Goal: Transaction & Acquisition: Purchase product/service

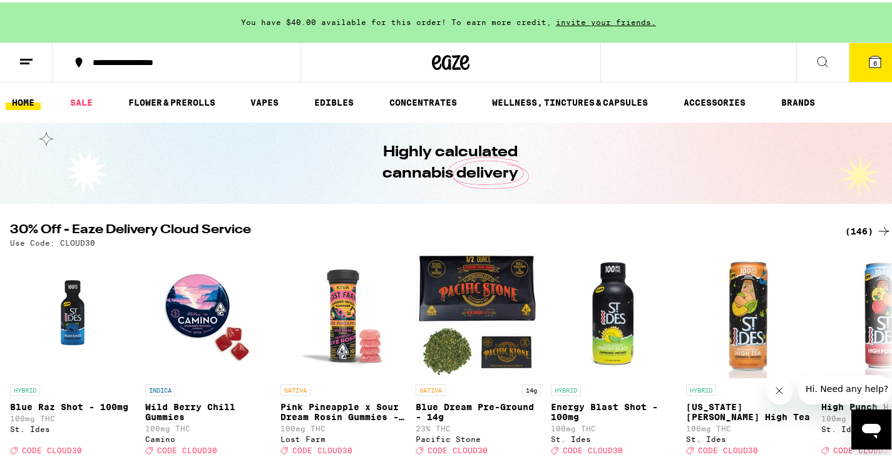
click at [869, 56] on icon at bounding box center [874, 59] width 11 height 11
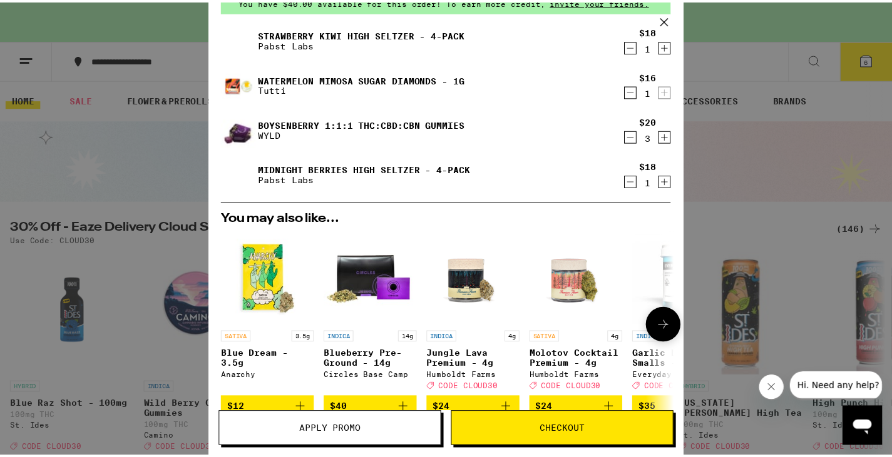
scroll to position [125, 0]
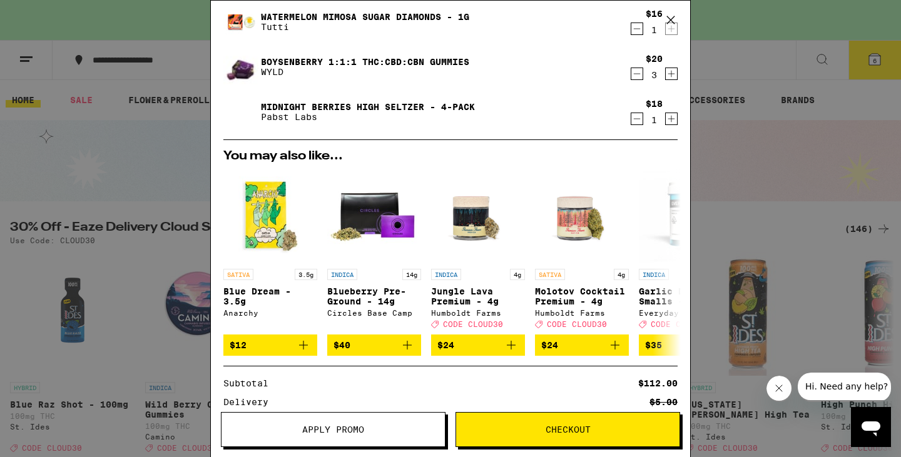
click at [618, 422] on button "Checkout" at bounding box center [568, 429] width 225 height 35
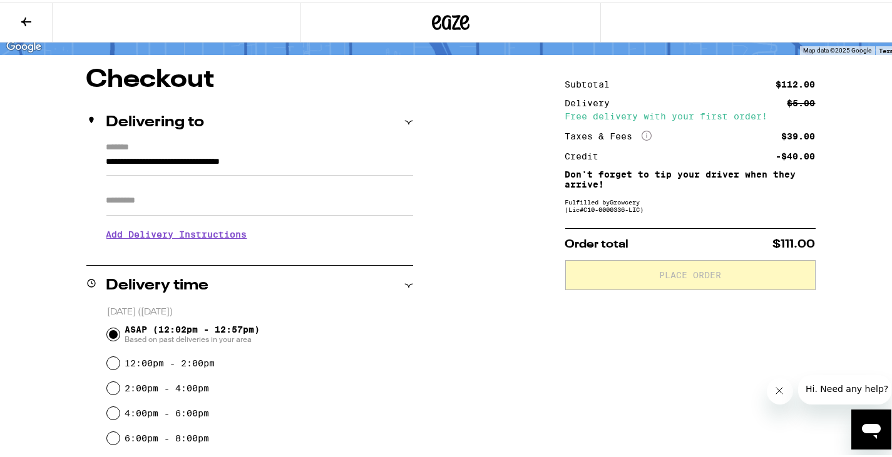
scroll to position [63, 0]
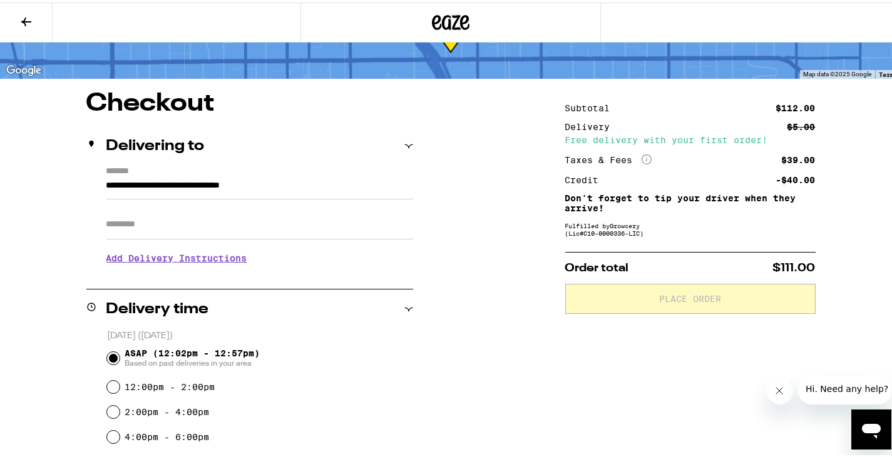
click at [230, 256] on h3 "Add Delivery Instructions" at bounding box center [259, 256] width 307 height 29
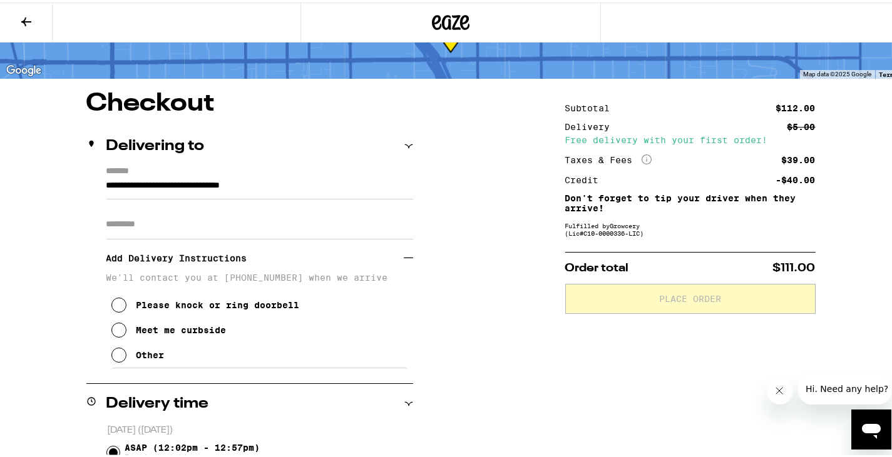
click at [117, 334] on icon at bounding box center [118, 327] width 15 height 15
click at [117, 309] on icon at bounding box center [118, 302] width 15 height 15
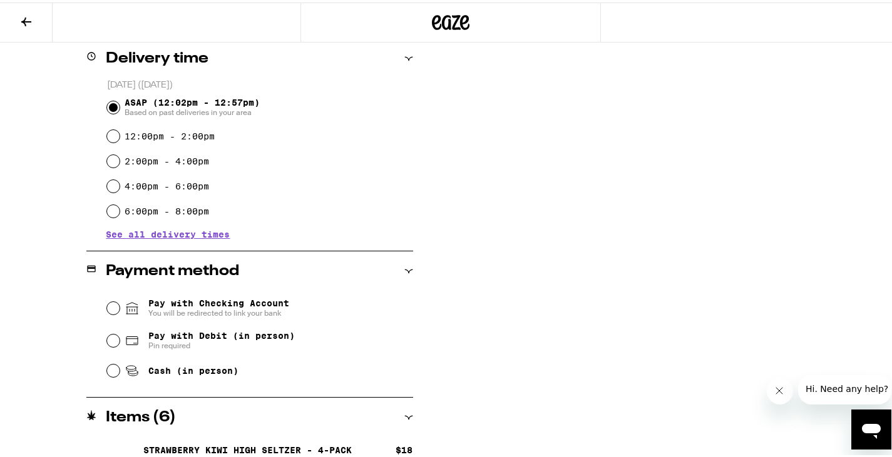
scroll to position [438, 0]
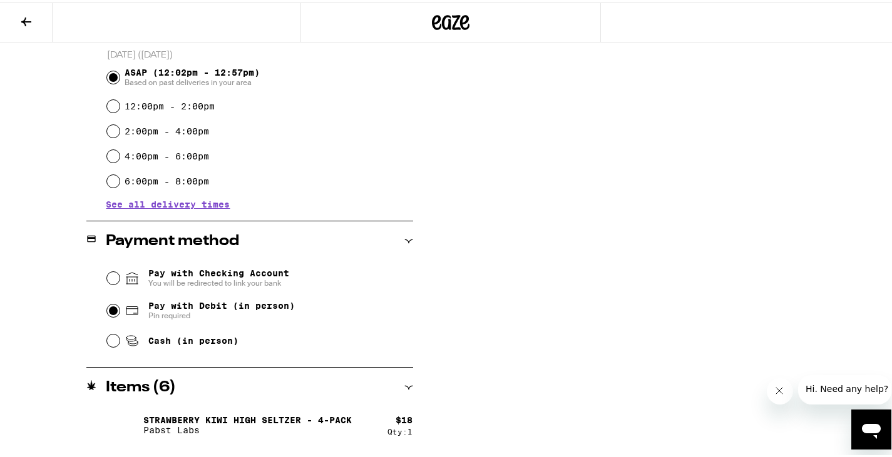
click at [108, 307] on input "Pay with Debit (in person) Pin required" at bounding box center [113, 308] width 13 height 13
radio input "true"
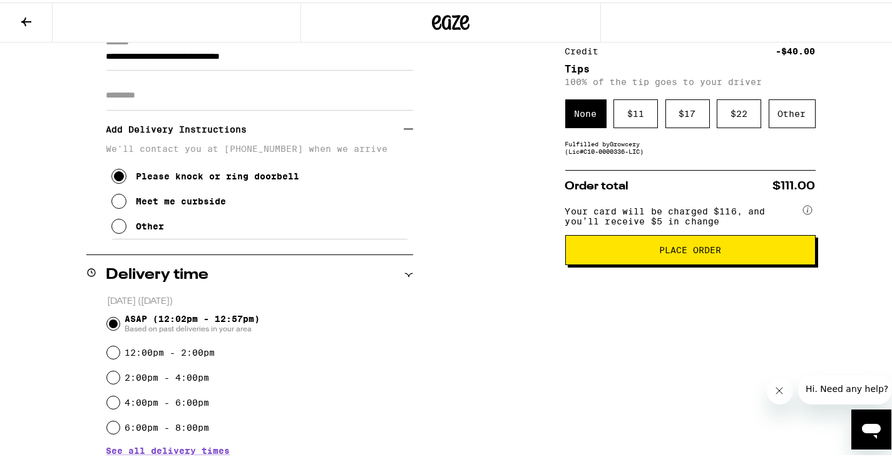
scroll to position [129, 0]
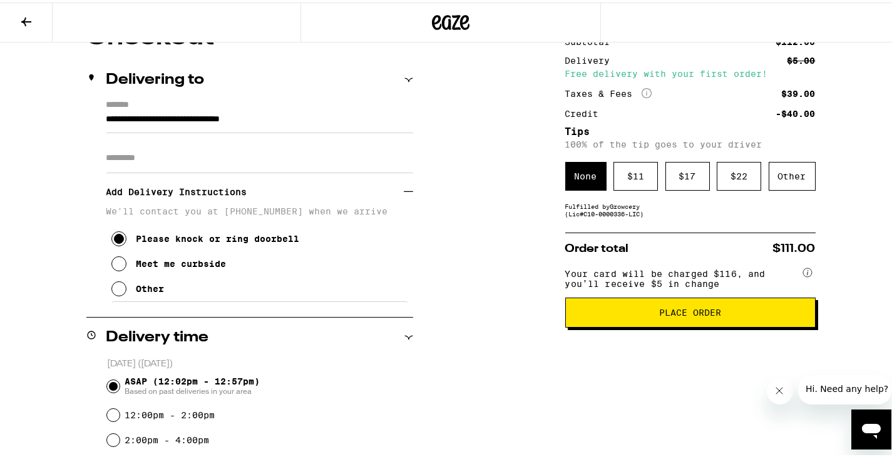
click at [604, 227] on div "Subtotal $112.00 Delivery $5.00 Free delivery with your first order! Taxes & Fe…" at bounding box center [690, 459] width 250 height 873
click at [785, 178] on div "Other" at bounding box center [791, 174] width 47 height 29
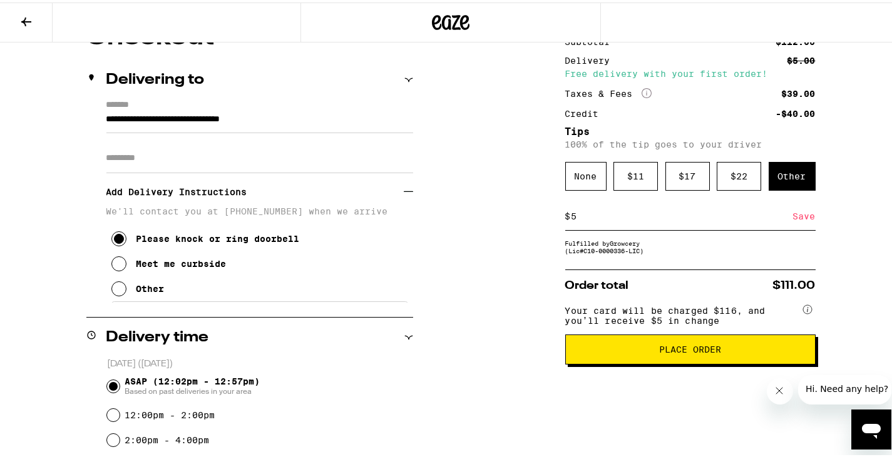
type input "5"
click at [797, 218] on div "Save" at bounding box center [804, 214] width 23 height 28
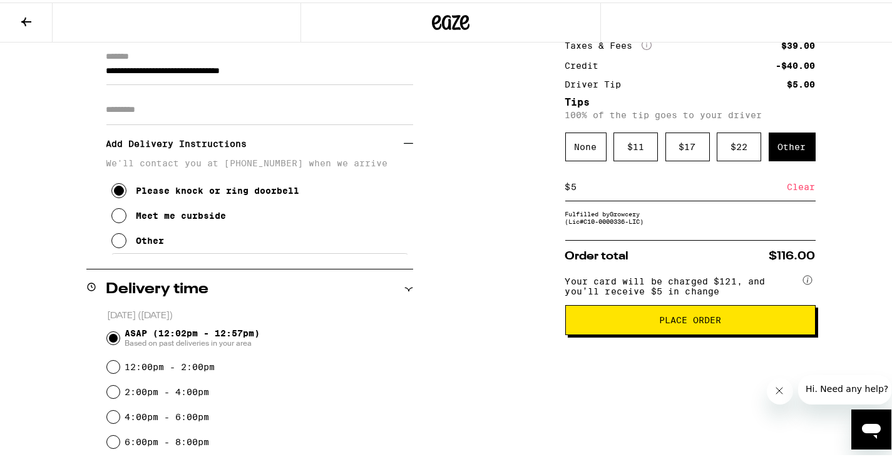
scroll to position [191, 0]
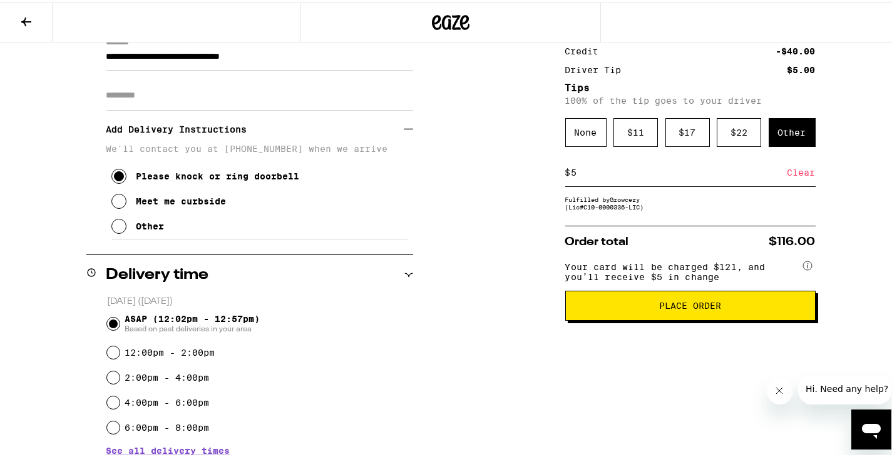
click at [637, 318] on button "Place Order" at bounding box center [690, 303] width 250 height 30
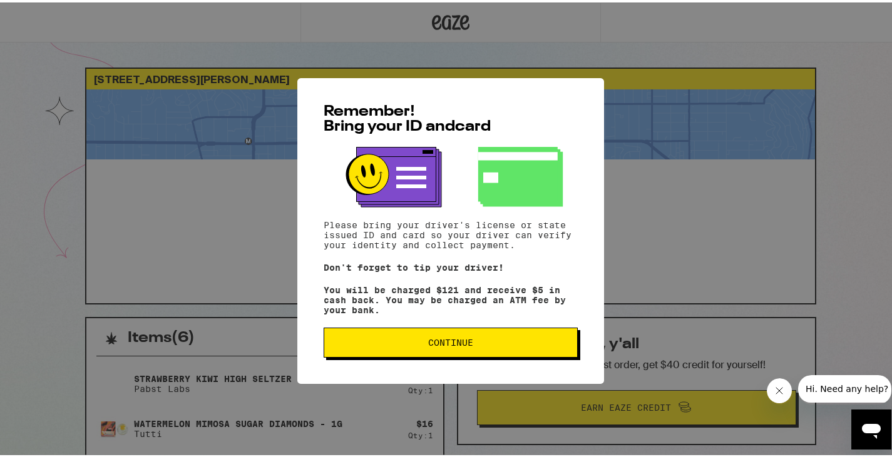
click at [511, 355] on button "Continue" at bounding box center [450, 340] width 254 height 30
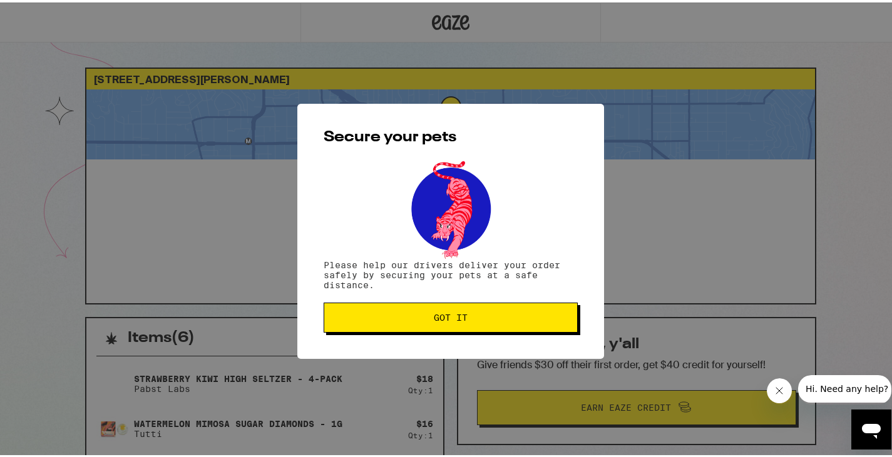
click at [458, 318] on span "Got it" at bounding box center [451, 315] width 34 height 9
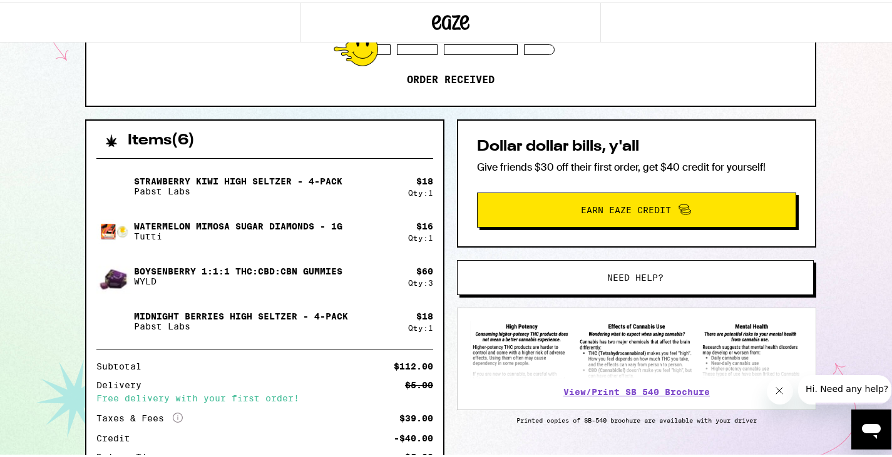
scroll to position [108, 0]
